Goal: Transaction & Acquisition: Purchase product/service

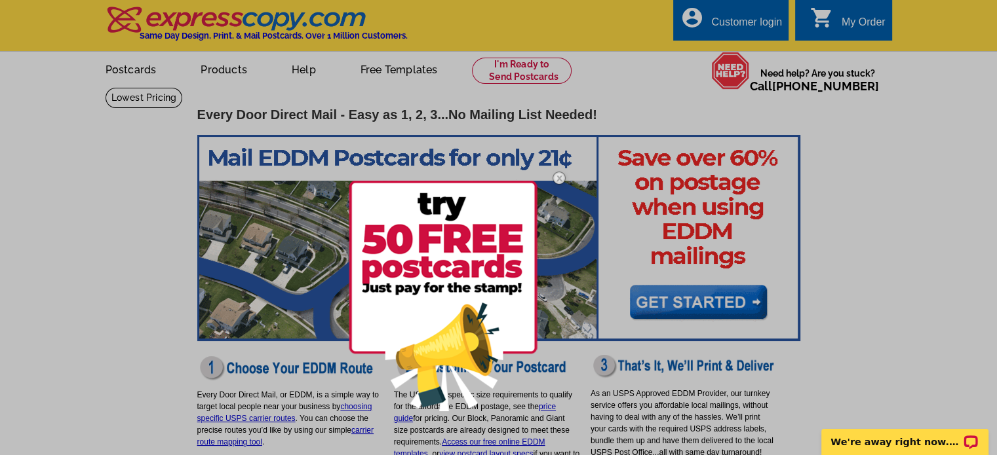
click at [556, 181] on img at bounding box center [559, 178] width 38 height 38
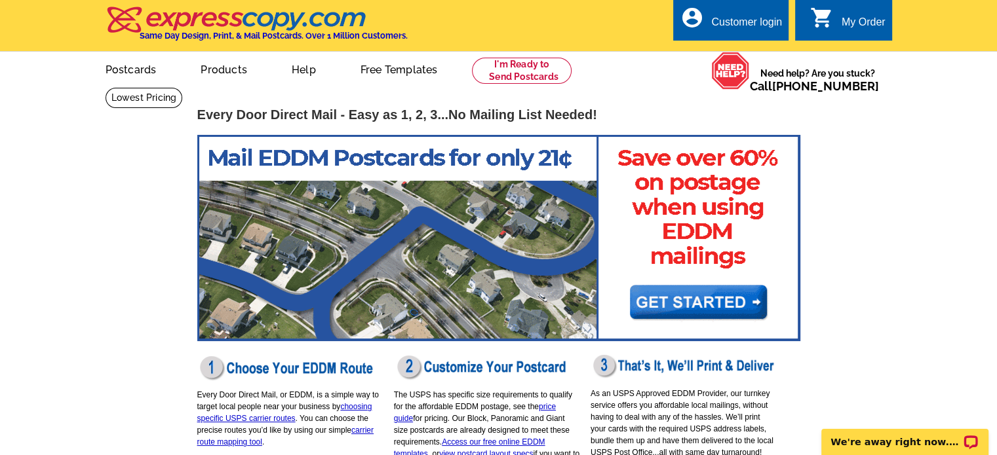
click at [889, 193] on main "Every Door Direct Mail - Easy as 1, 2, 3...No Mailing List Needed! Every Door D…" at bounding box center [498, 356] width 997 height 538
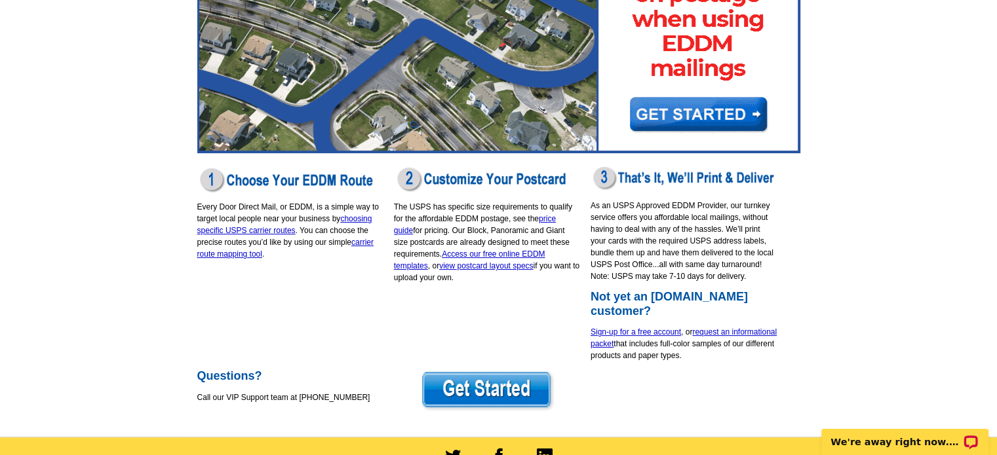
scroll to position [262, 0]
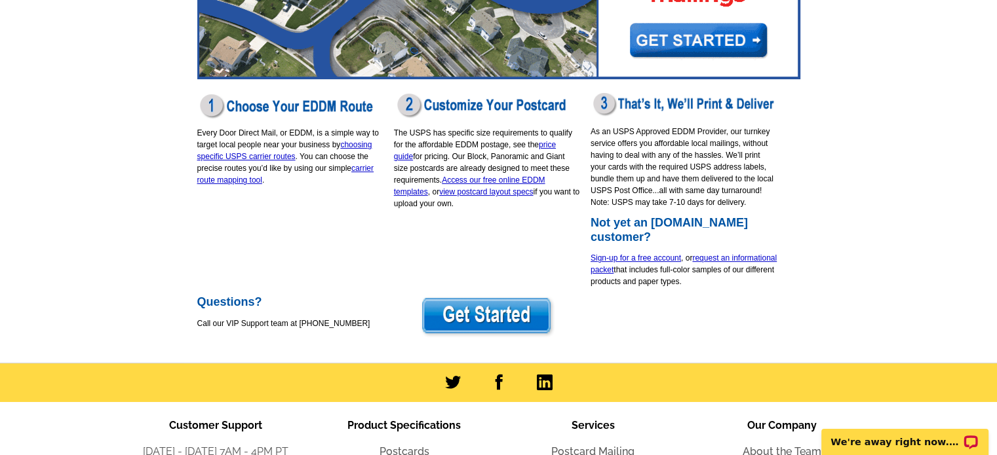
click at [511, 316] on img at bounding box center [487, 317] width 136 height 43
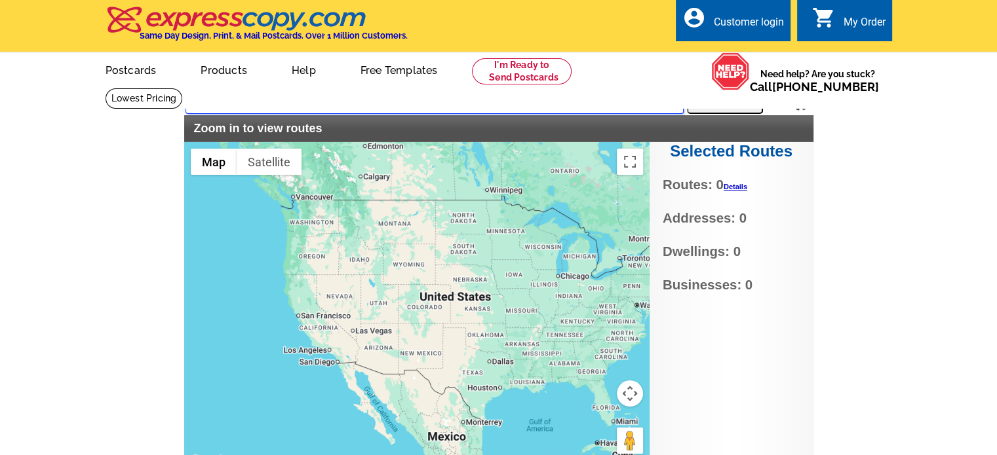
click at [335, 104] on input "text" at bounding box center [434, 102] width 498 height 24
click at [326, 101] on input "text" at bounding box center [434, 102] width 498 height 24
click at [233, 102] on input "text" at bounding box center [434, 102] width 498 height 24
type input "32086"
click at [721, 104] on button "Search" at bounding box center [725, 101] width 76 height 26
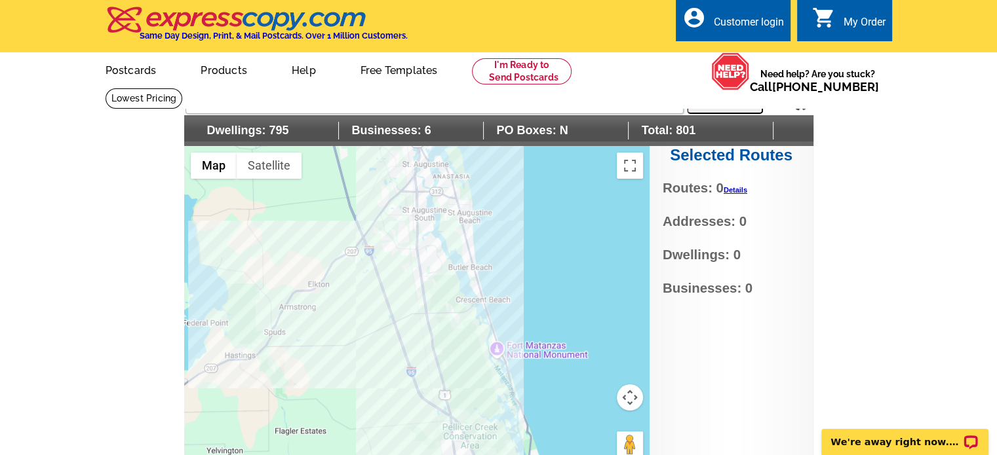
click at [409, 254] on div at bounding box center [416, 310] width 465 height 328
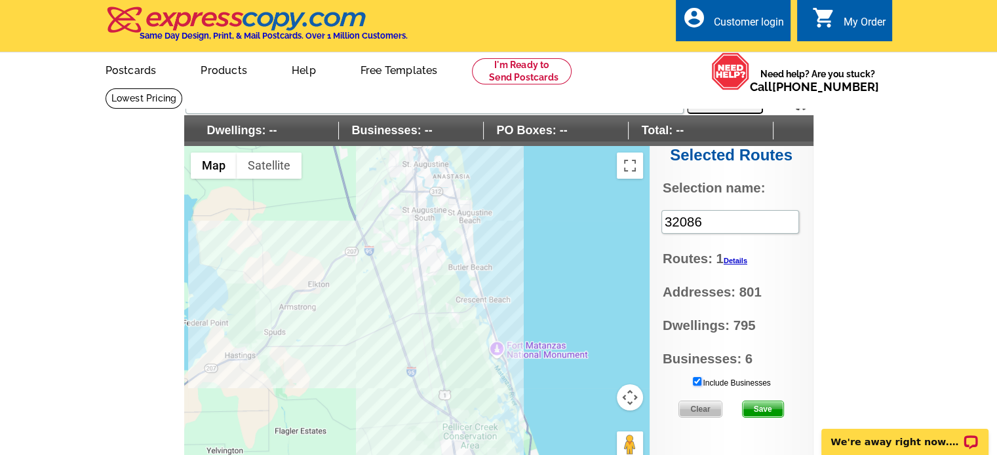
click at [697, 377] on input "Include Businesses" at bounding box center [697, 381] width 9 height 9
click at [770, 406] on span "Save" at bounding box center [762, 410] width 41 height 16
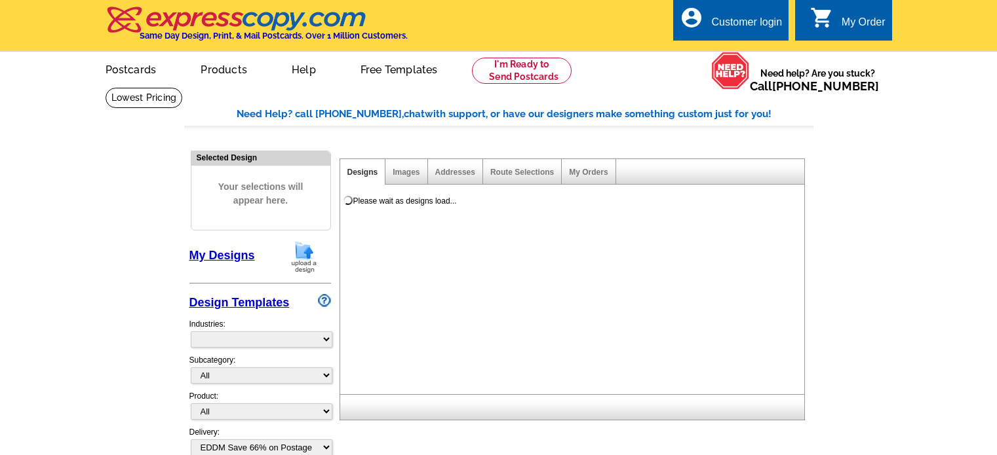
select select "4"
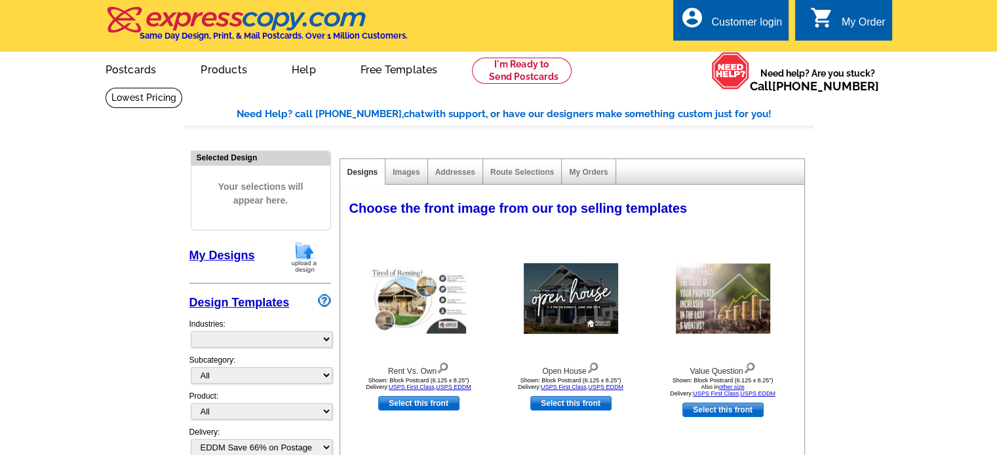
select select "785"
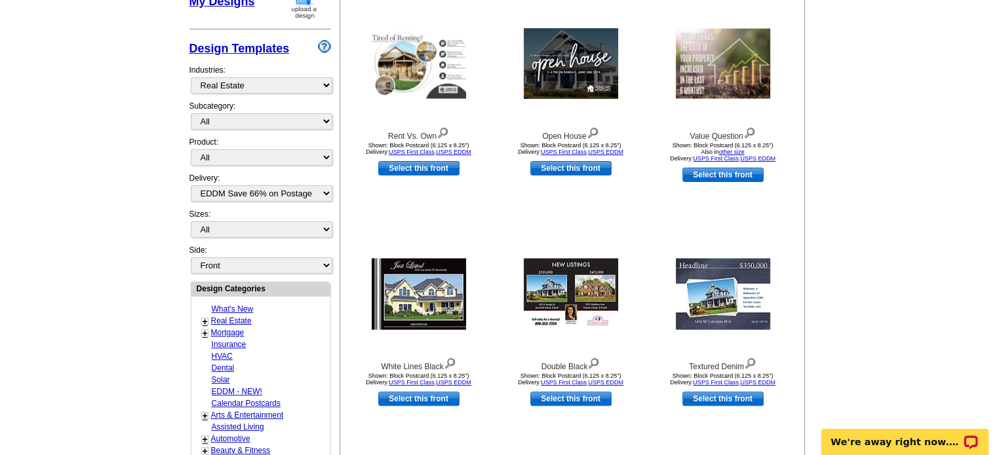
scroll to position [328, 0]
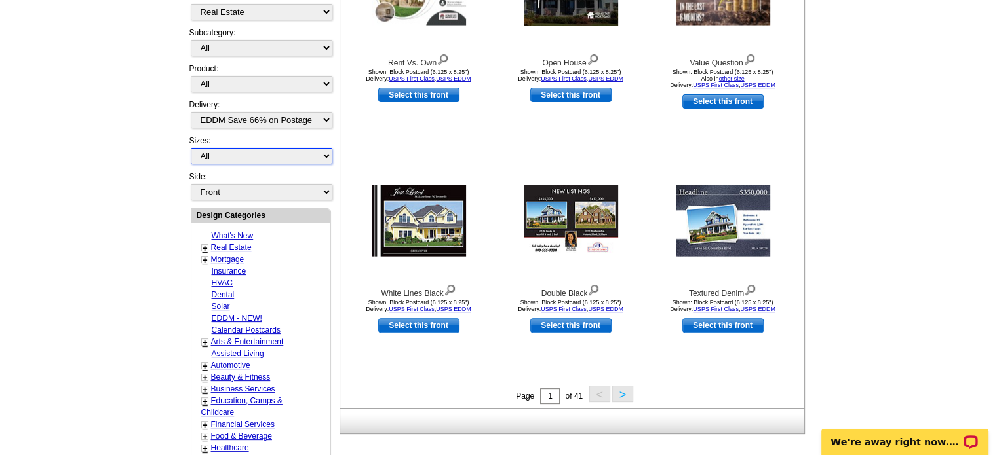
click at [248, 154] on select "All Jumbo Postcard (5.5" x 8.5") Regular Postcard (4.25" x 5.6") Panoramic Post…" at bounding box center [262, 156] width 142 height 16
select select "14"
click at [191, 148] on select "All Jumbo Postcard (5.5" x 8.5") Regular Postcard (4.25" x 5.6") Panoramic Post…" at bounding box center [262, 156] width 142 height 16
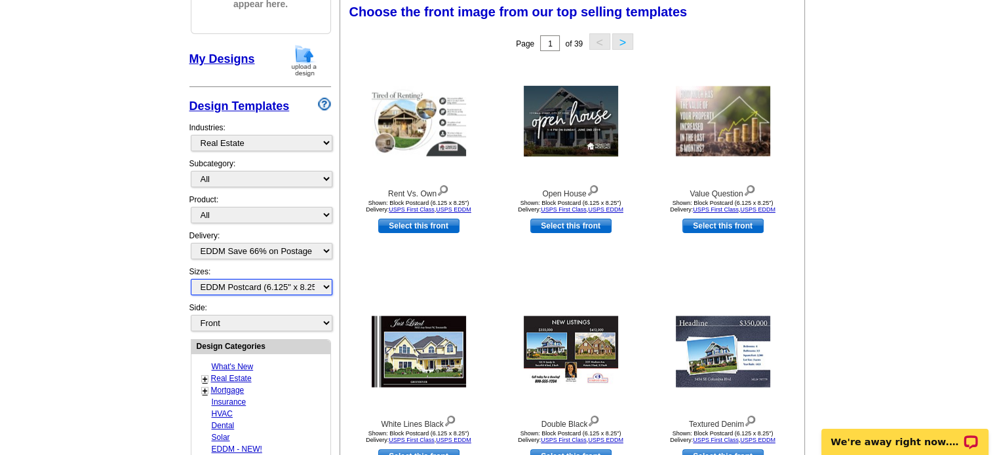
scroll to position [193, 0]
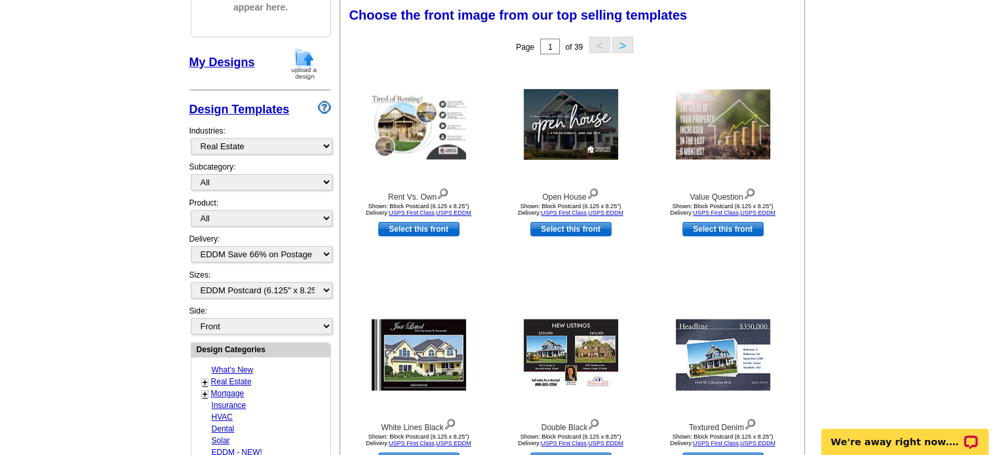
click at [233, 60] on link "My Designs" at bounding box center [222, 62] width 66 height 13
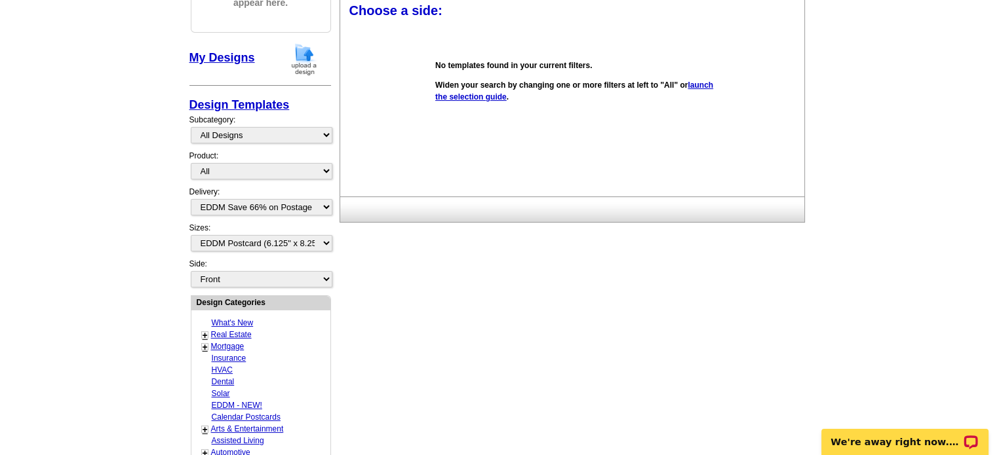
scroll to position [51, 0]
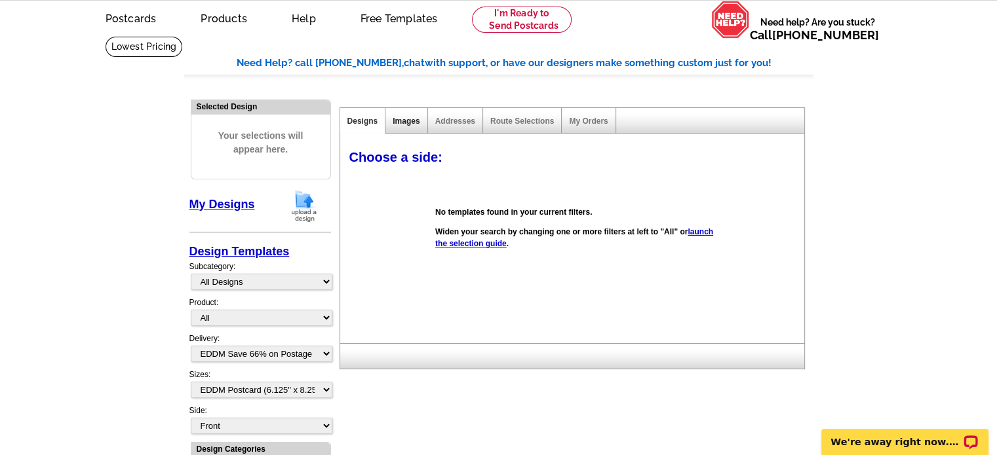
click at [398, 120] on link "Images" at bounding box center [405, 121] width 27 height 9
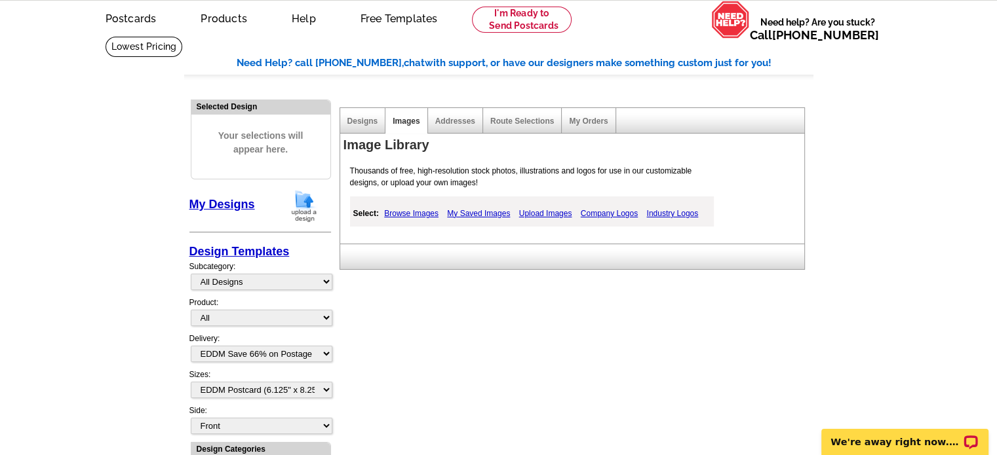
click at [543, 213] on link "Upload Images" at bounding box center [546, 214] width 60 height 16
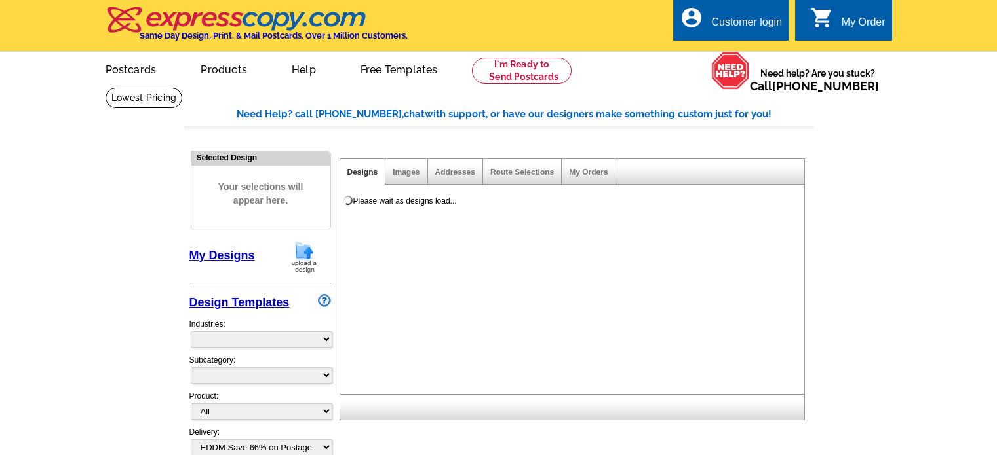
select select
select select "4"
select select "14"
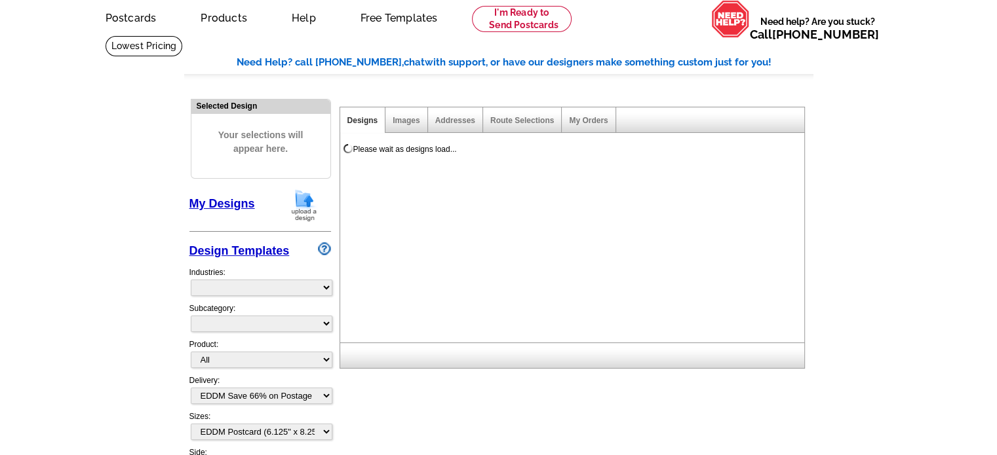
select select "785"
